Goal: Task Accomplishment & Management: Manage account settings

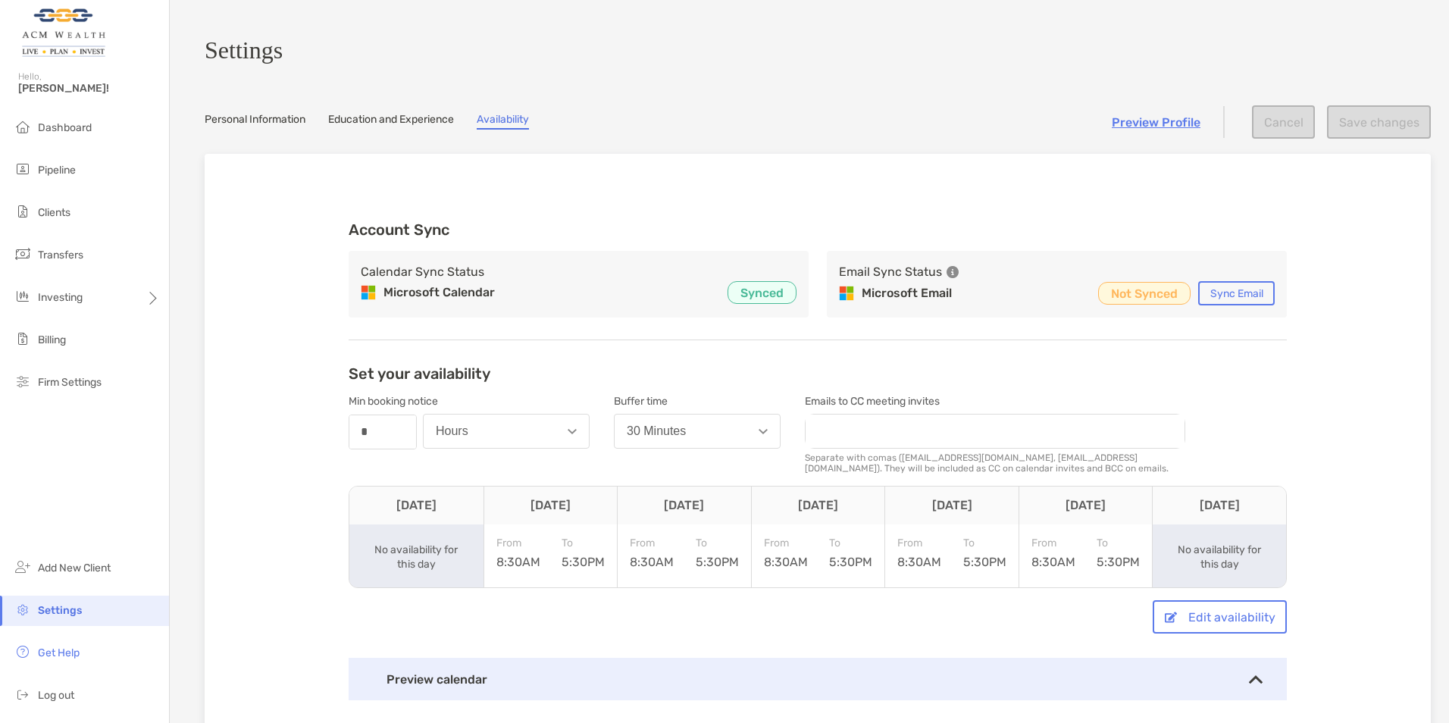
click at [257, 127] on link "Personal Information" at bounding box center [255, 121] width 101 height 17
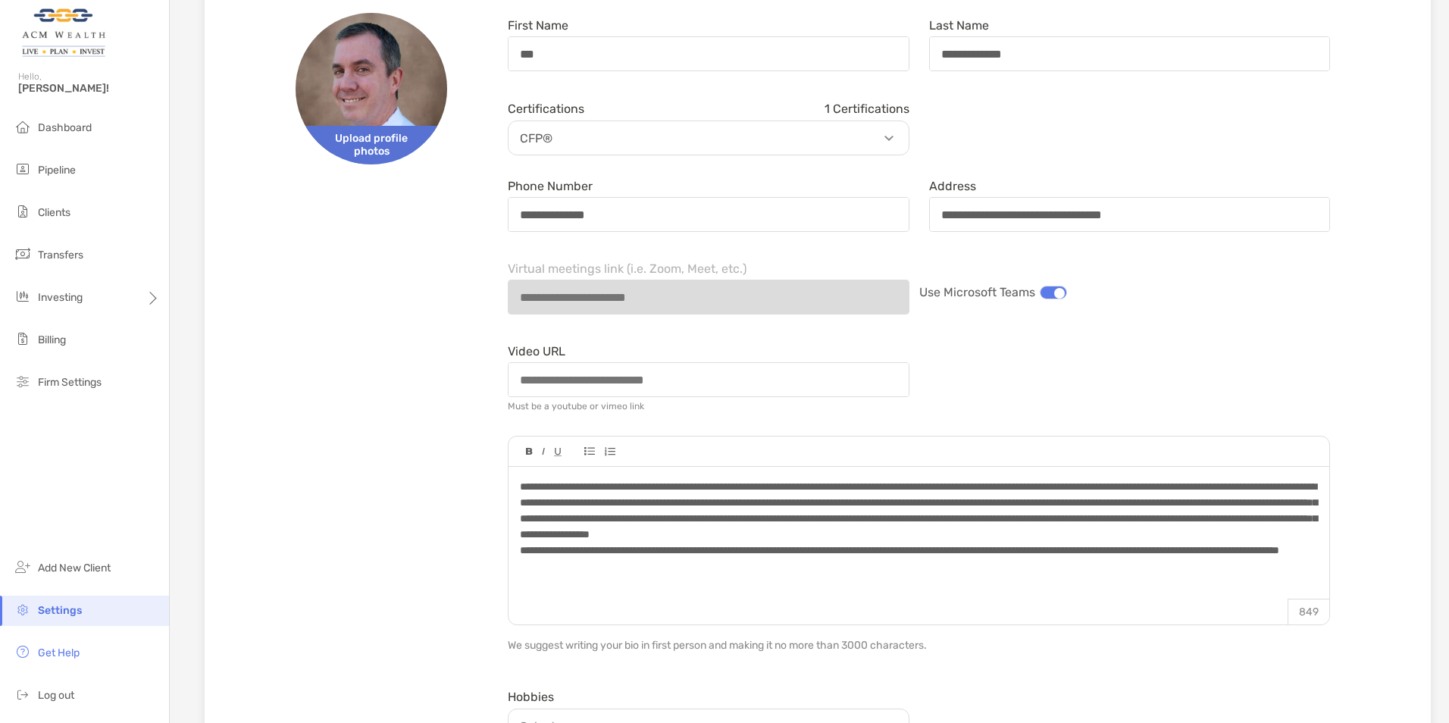
scroll to position [227, 0]
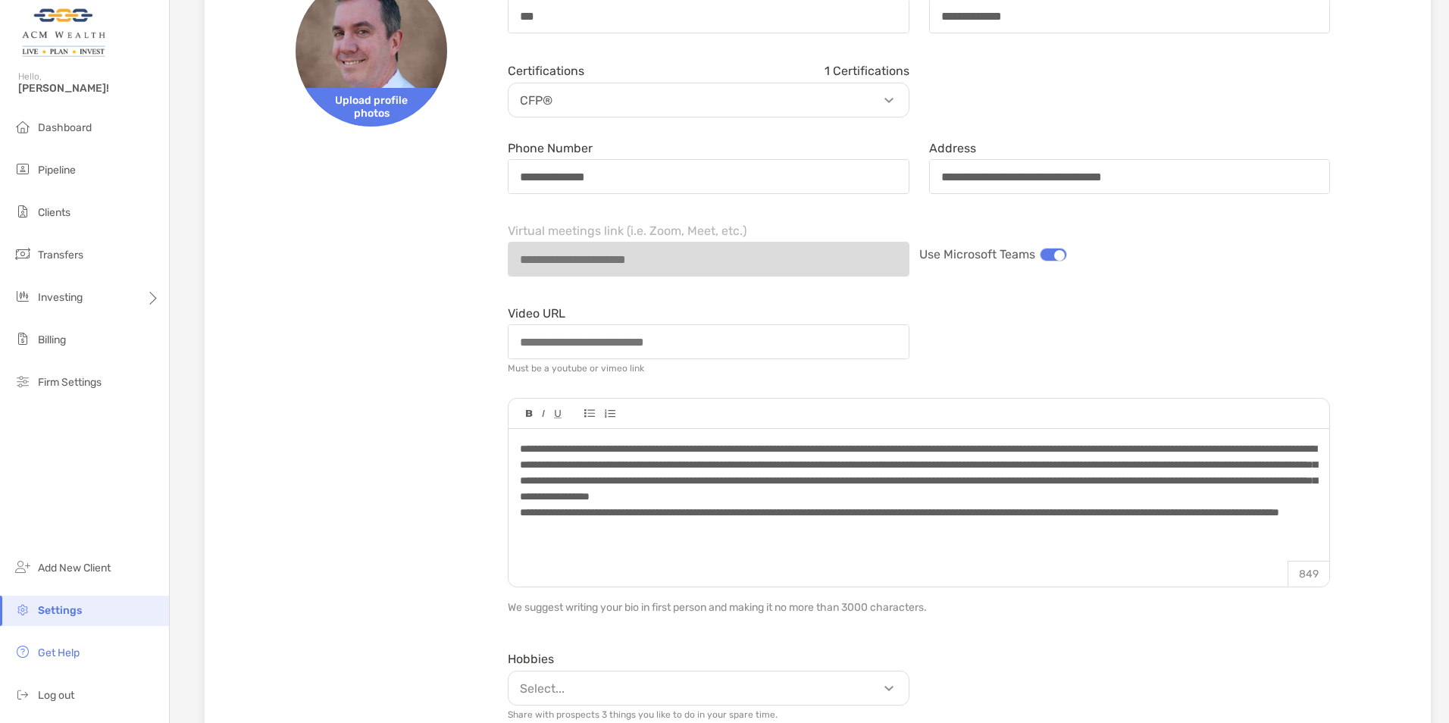
click at [1057, 262] on div at bounding box center [1053, 255] width 27 height 14
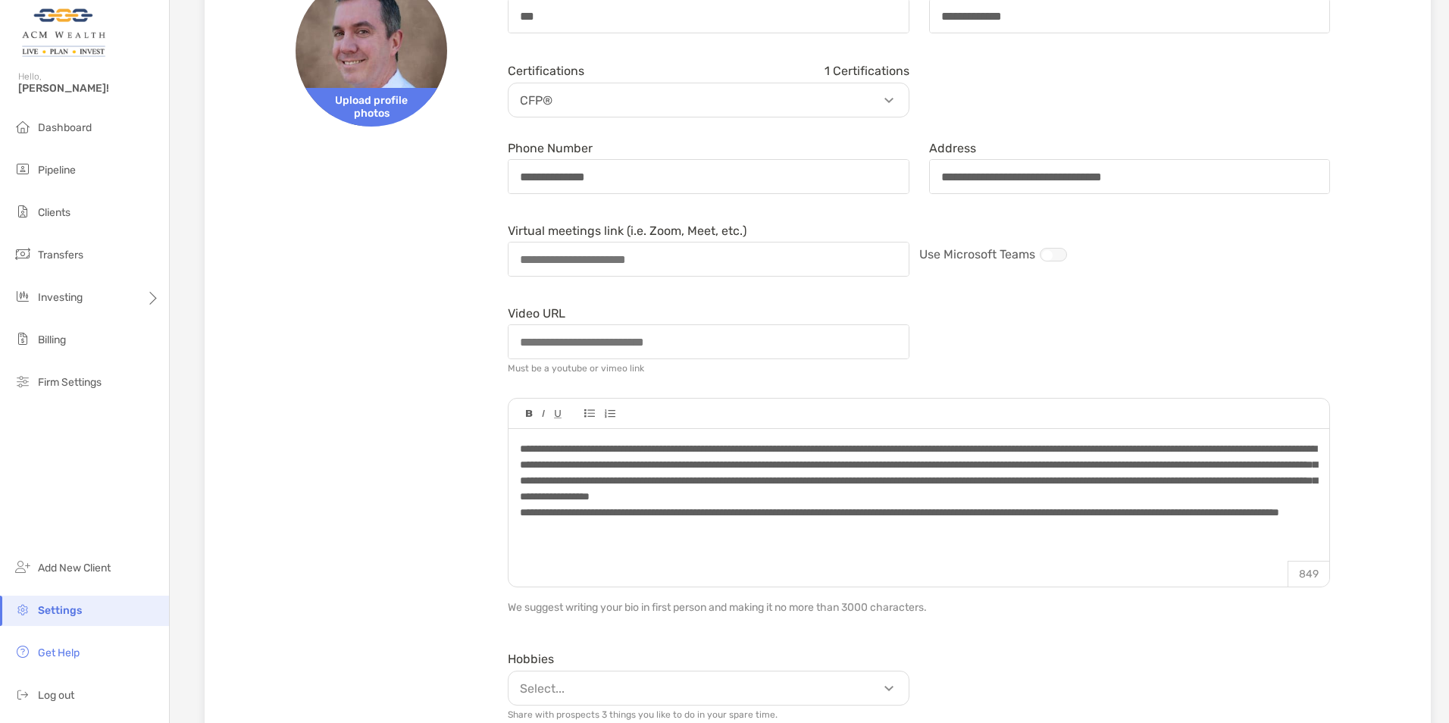
click at [432, 259] on div "**********" at bounding box center [818, 526] width 1178 height 1151
click at [446, 322] on div "**********" at bounding box center [818, 526] width 1178 height 1151
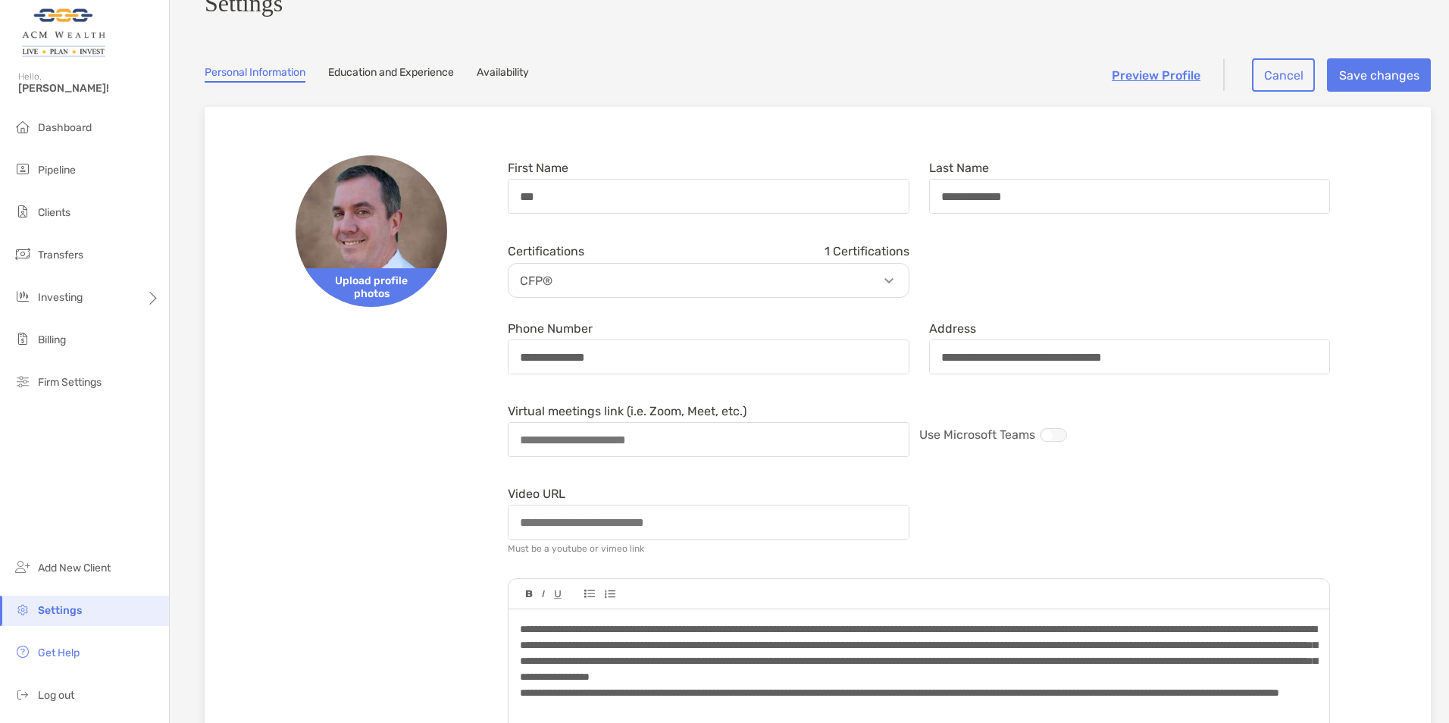
scroll to position [0, 0]
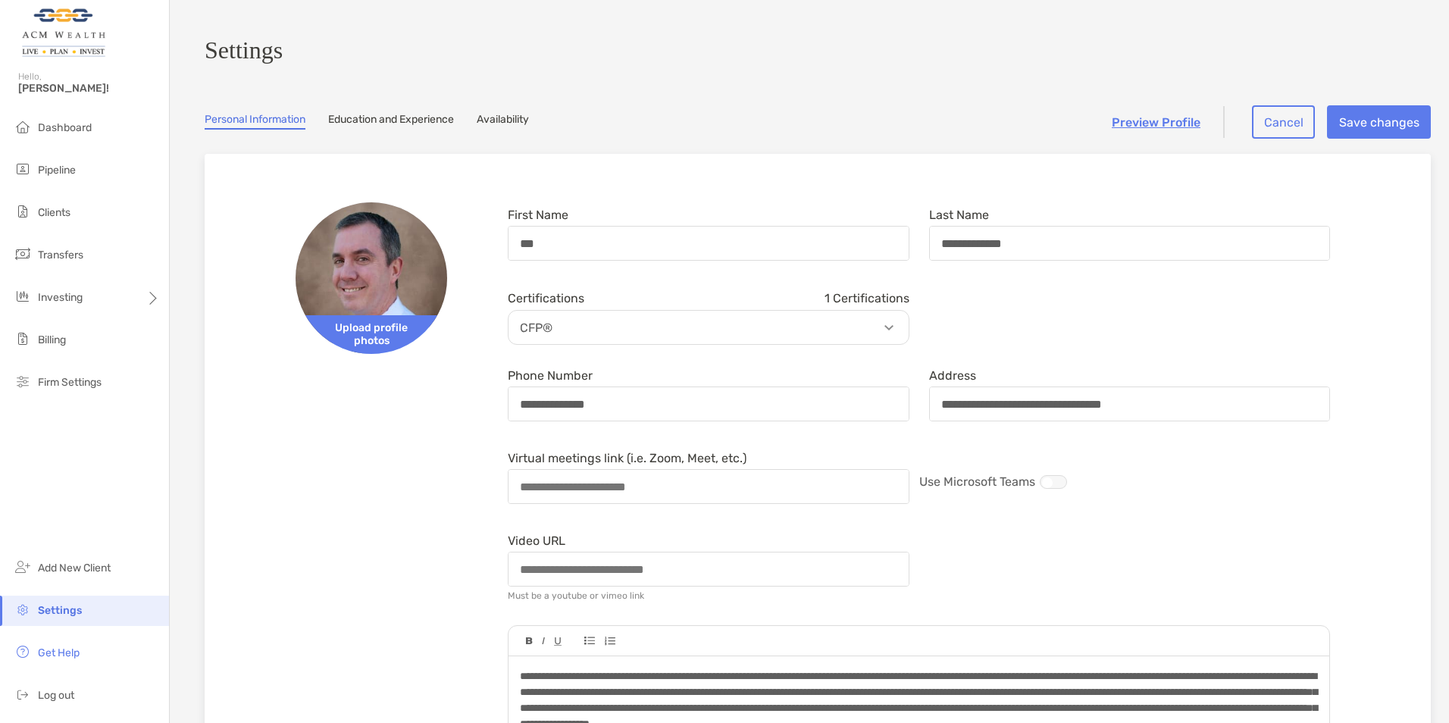
click at [373, 128] on link "Education and Experience" at bounding box center [391, 121] width 126 height 17
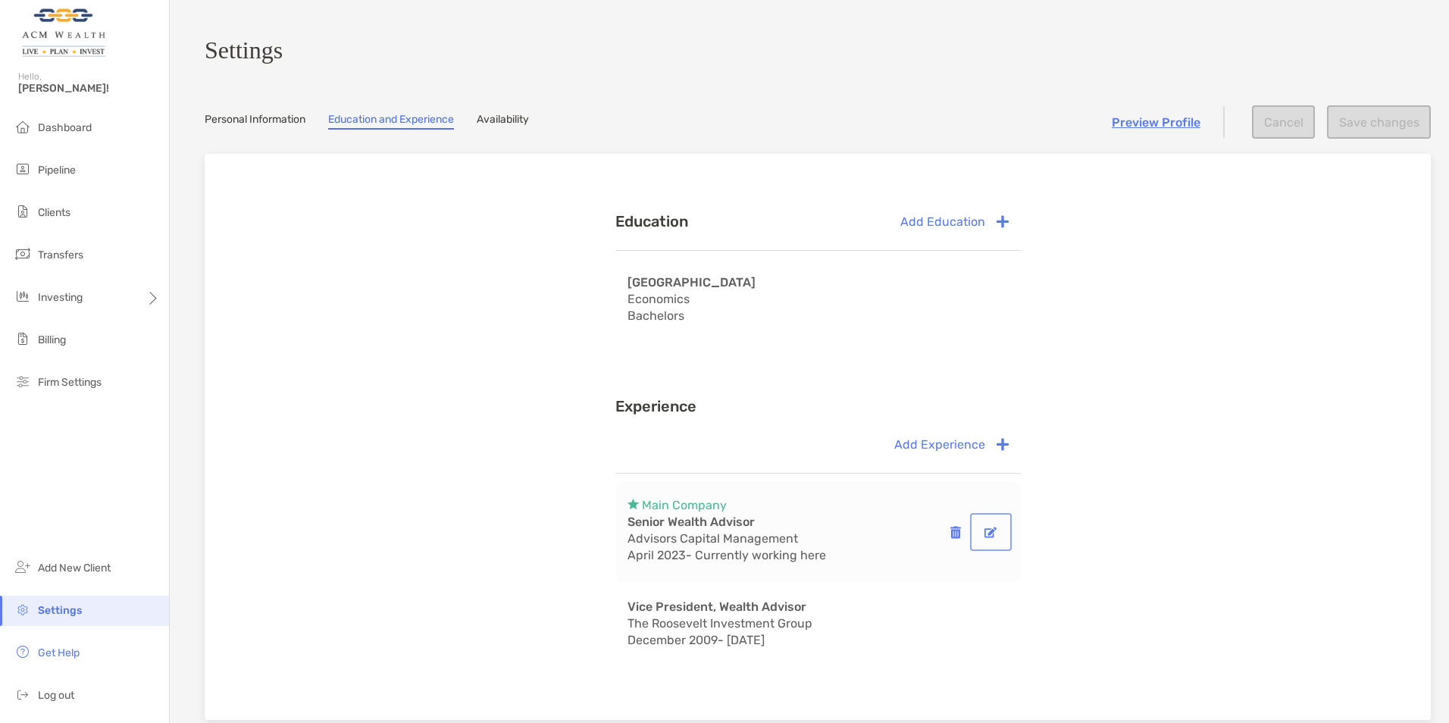
click at [981, 534] on button "button" at bounding box center [991, 532] width 36 height 32
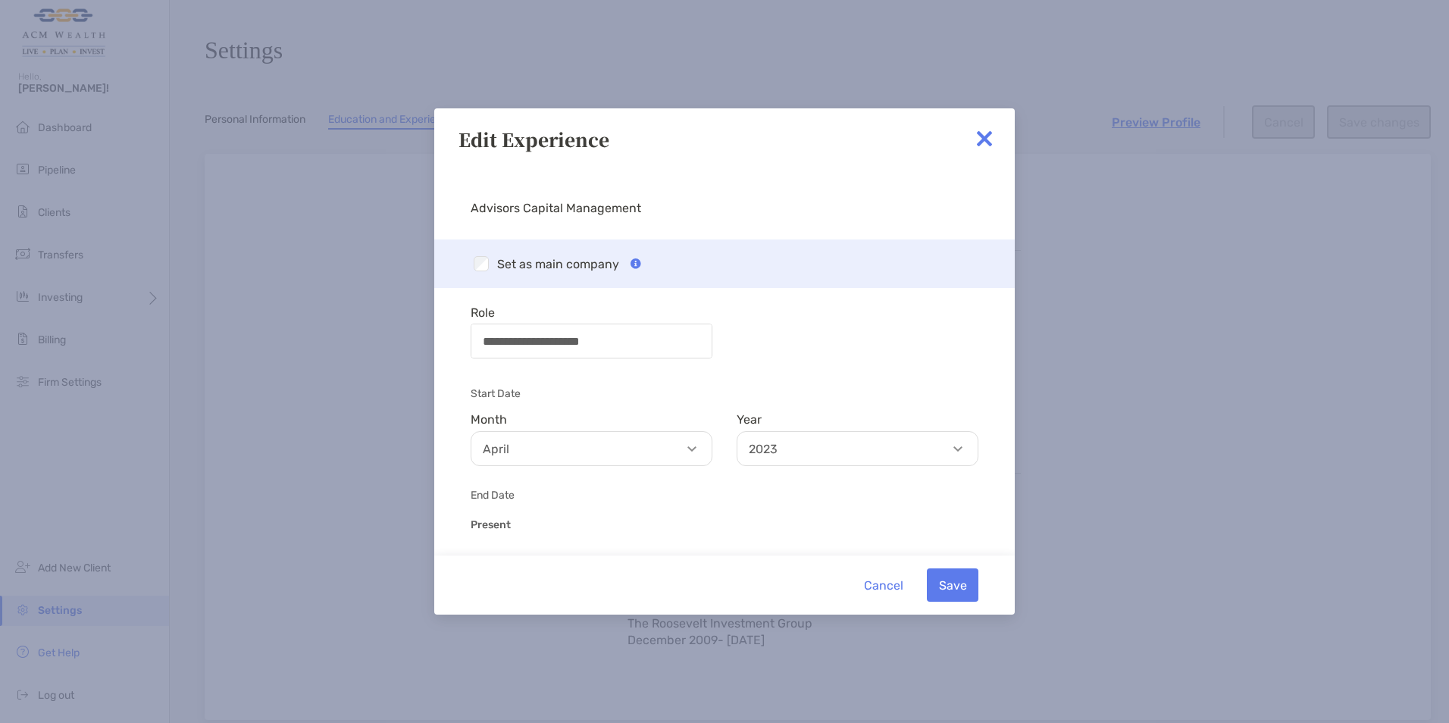
click at [647, 446] on p "April" at bounding box center [595, 449] width 240 height 19
click at [534, 494] on p "July" at bounding box center [591, 495] width 240 height 34
click at [938, 582] on button "Save" at bounding box center [953, 585] width 52 height 33
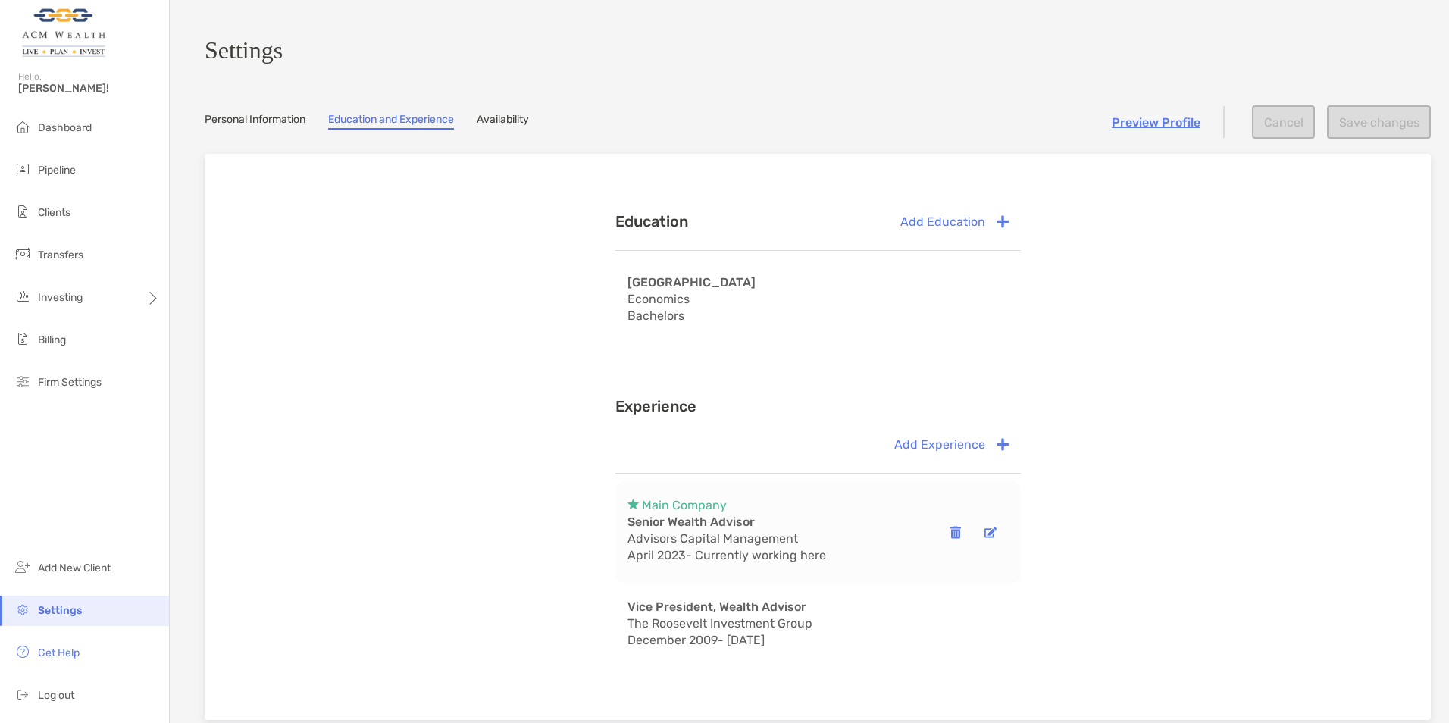
scroll to position [152, 0]
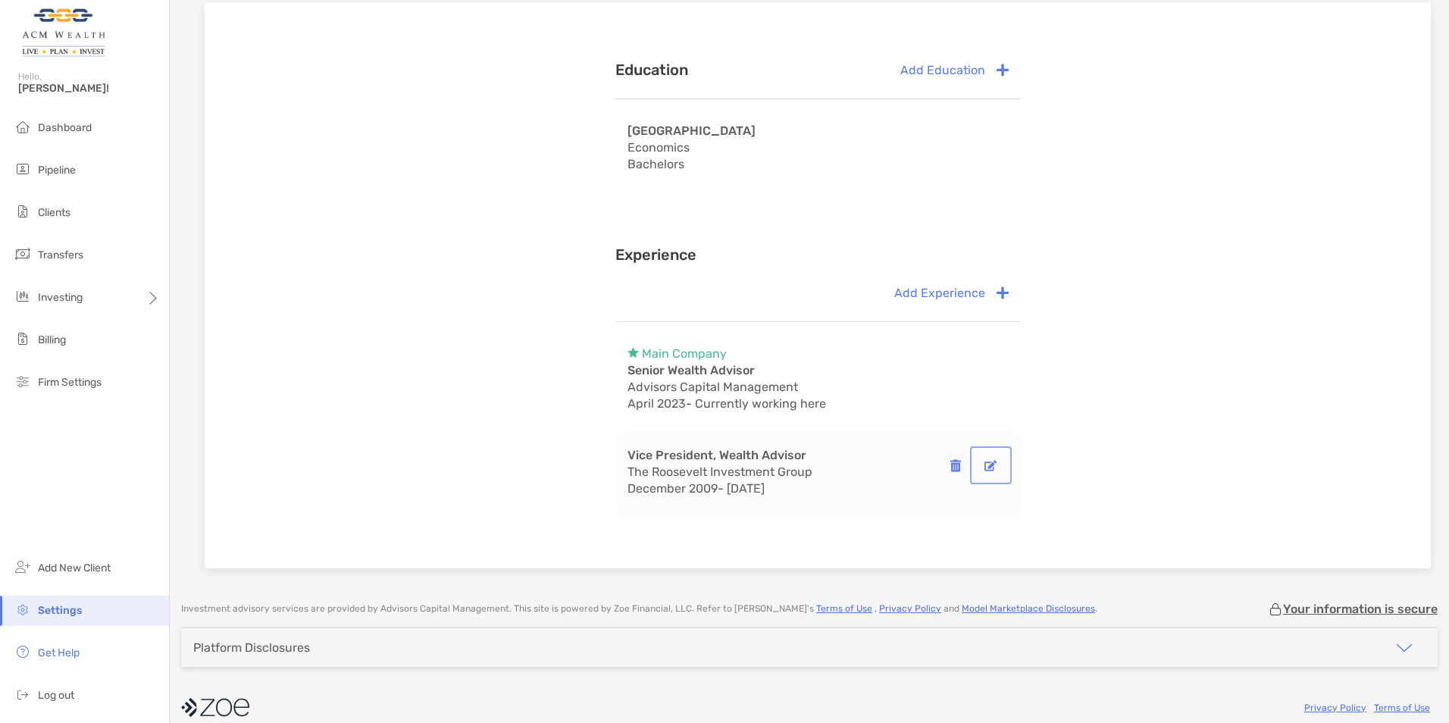
click at [982, 474] on button "button" at bounding box center [991, 466] width 36 height 32
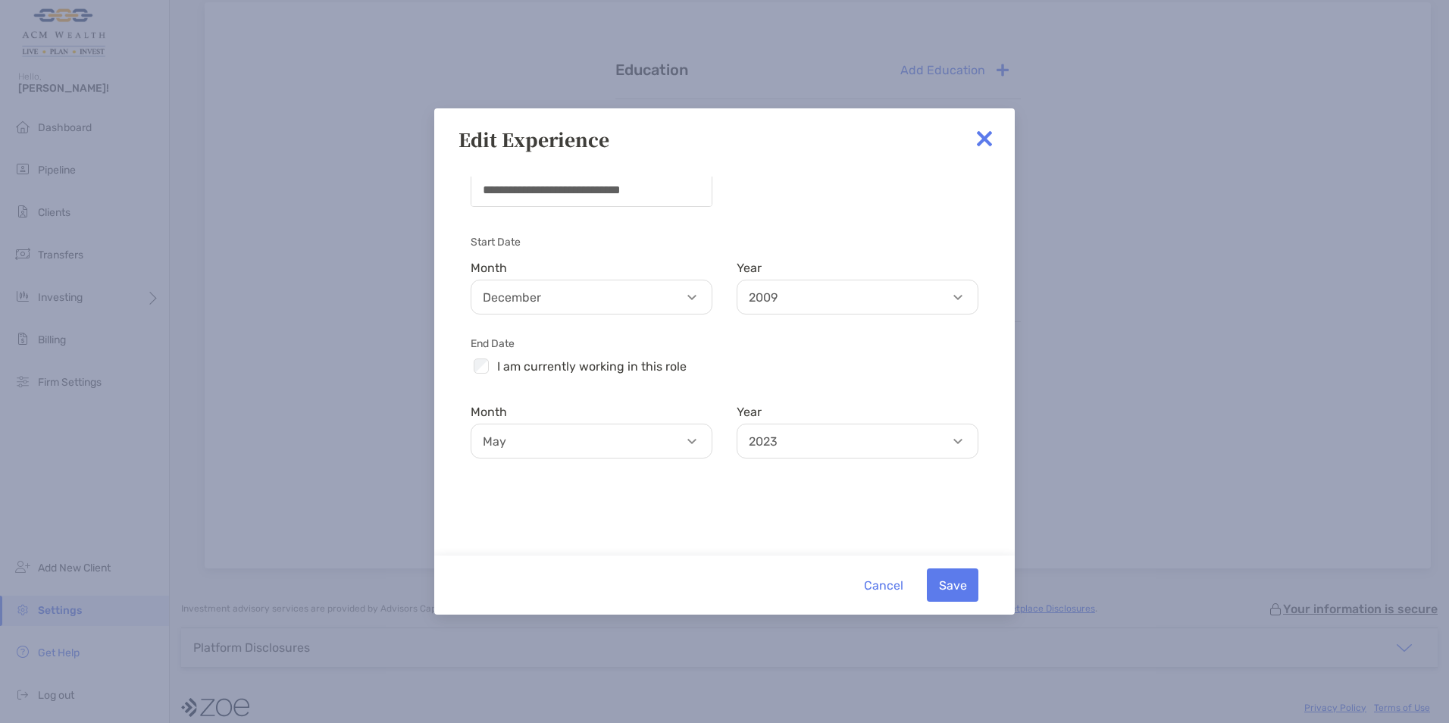
click at [549, 440] on p "May" at bounding box center [595, 441] width 240 height 19
click at [539, 495] on p "July" at bounding box center [591, 488] width 240 height 34
click at [955, 572] on button "Save" at bounding box center [953, 585] width 52 height 33
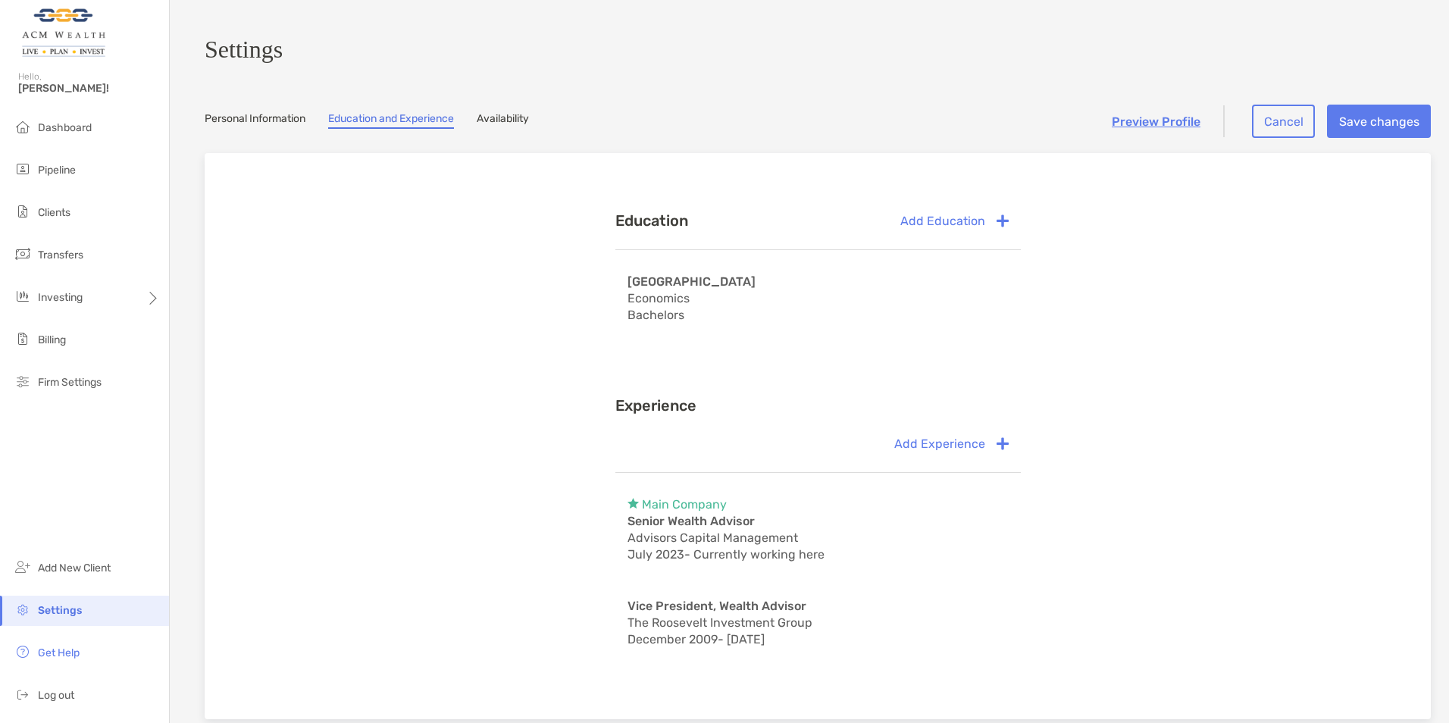
scroll to position [0, 0]
click at [506, 126] on link "Availability" at bounding box center [503, 121] width 52 height 17
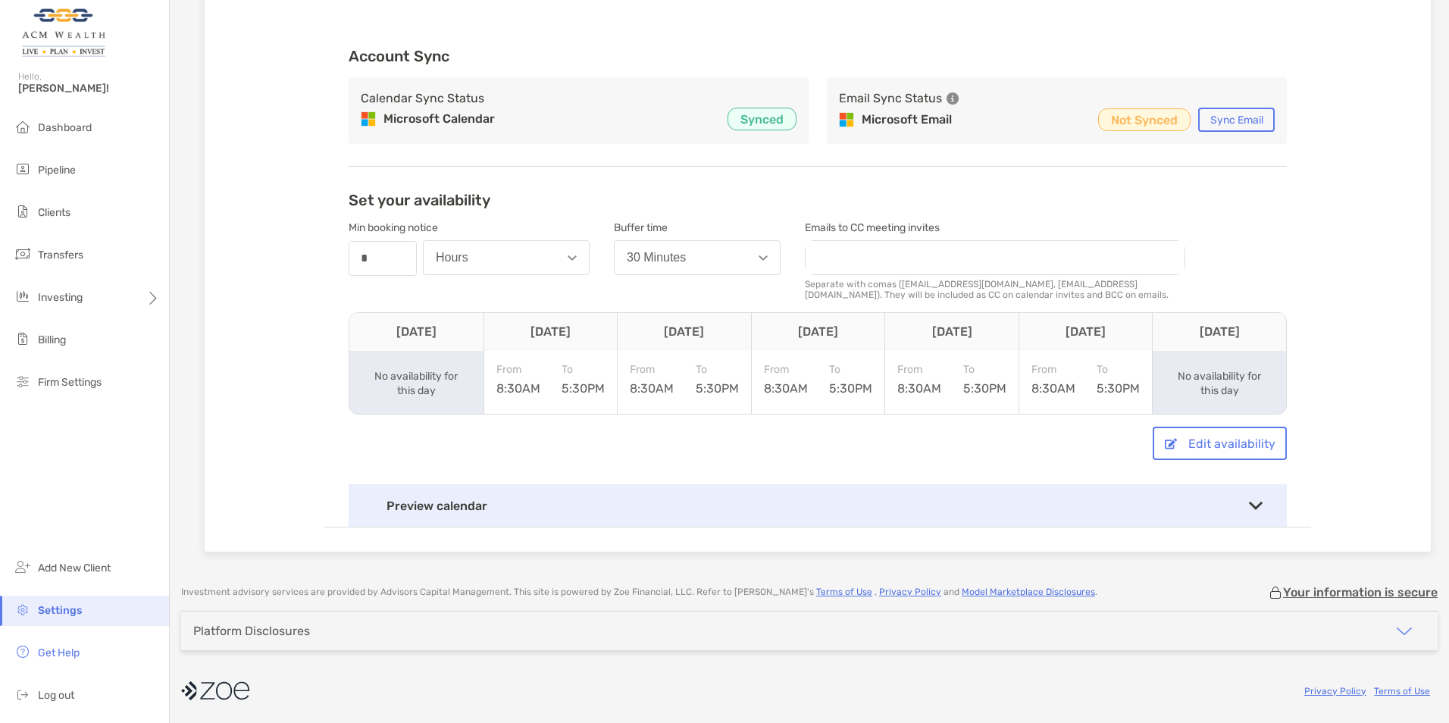
scroll to position [180, 0]
click at [564, 511] on div "Preview calendar" at bounding box center [818, 505] width 938 height 42
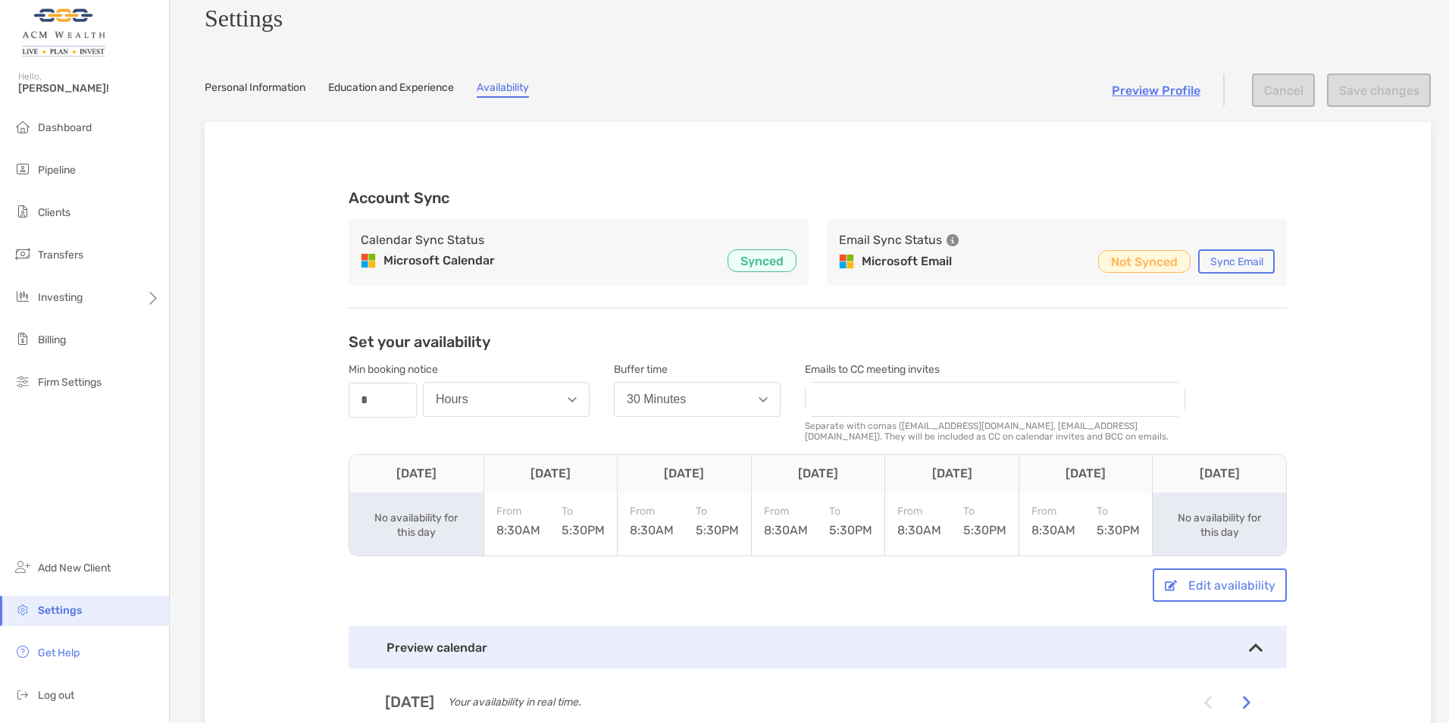
scroll to position [0, 0]
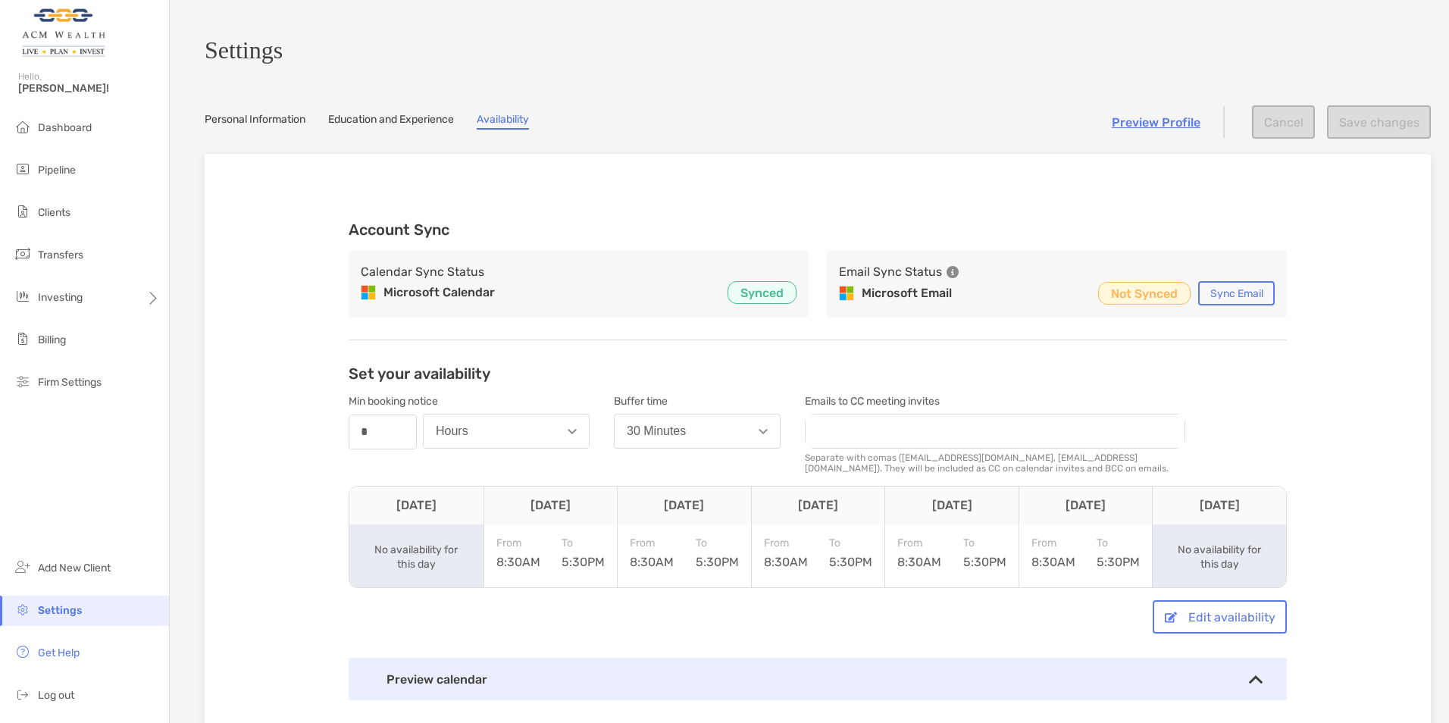
click at [1139, 130] on link "Preview Profile" at bounding box center [1156, 122] width 89 height 14
click at [76, 133] on span "Dashboard" at bounding box center [65, 127] width 54 height 13
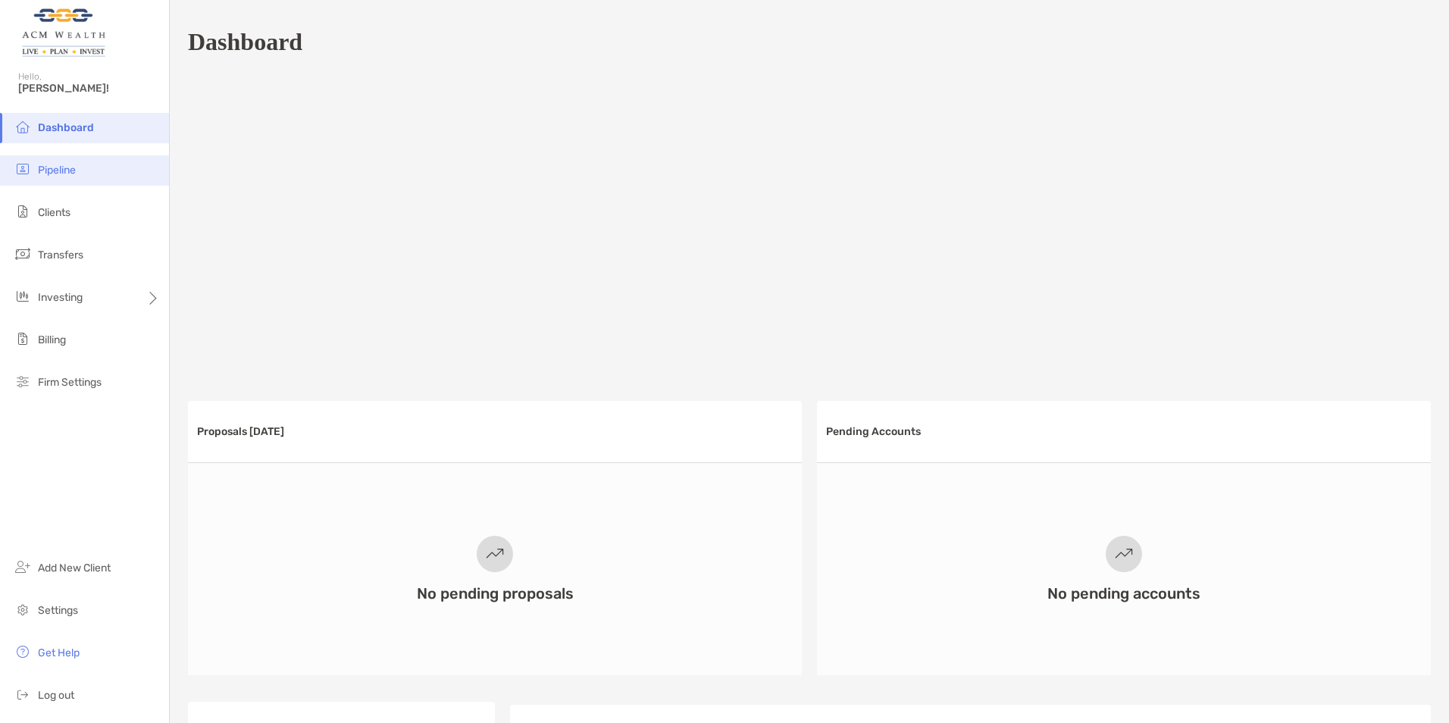
click at [69, 176] on span "Pipeline" at bounding box center [57, 170] width 38 height 13
